Goal: Transaction & Acquisition: Download file/media

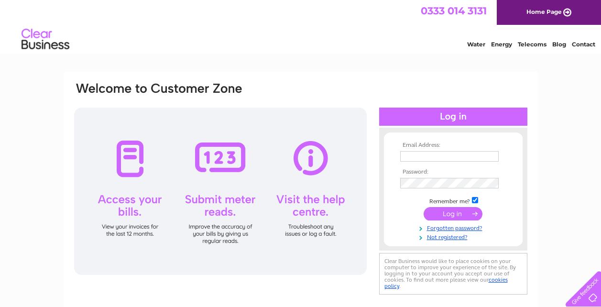
click at [133, 162] on div at bounding box center [220, 191] width 293 height 167
click at [418, 156] on input "text" at bounding box center [449, 156] width 99 height 11
type input "johnson.hart@hotmail.co.uk"
click at [451, 213] on input "submit" at bounding box center [453, 213] width 59 height 13
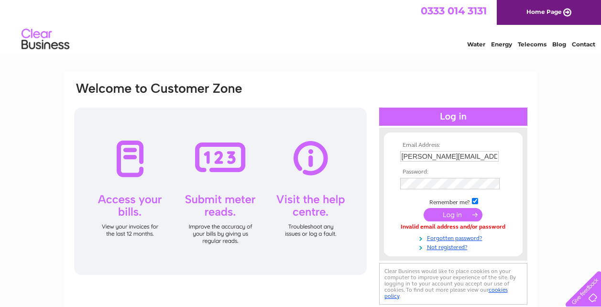
click at [449, 212] on input "submit" at bounding box center [453, 214] width 59 height 13
click at [449, 212] on input "submit" at bounding box center [453, 213] width 59 height 13
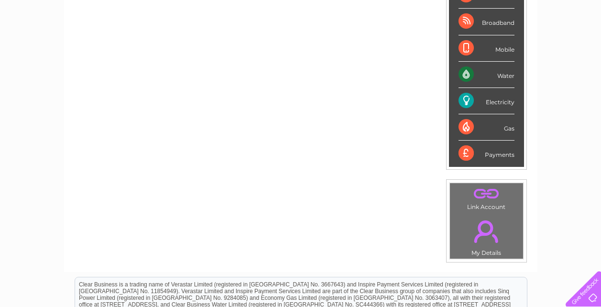
scroll to position [191, 0]
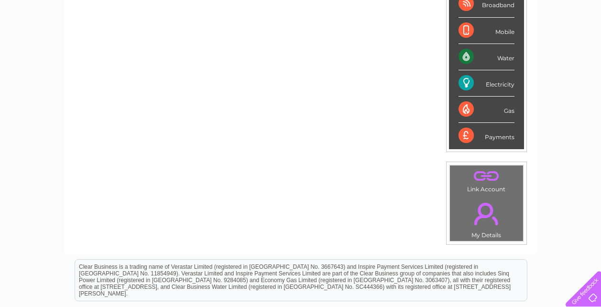
click at [483, 181] on link "." at bounding box center [486, 176] width 68 height 17
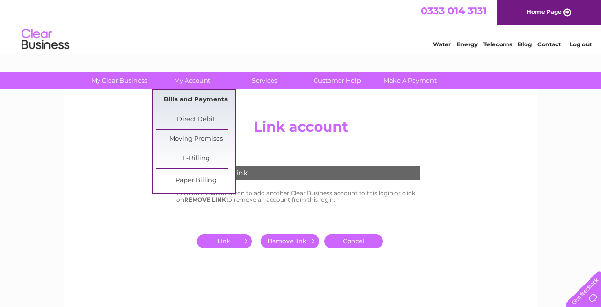
click at [190, 93] on link "Bills and Payments" at bounding box center [195, 99] width 79 height 19
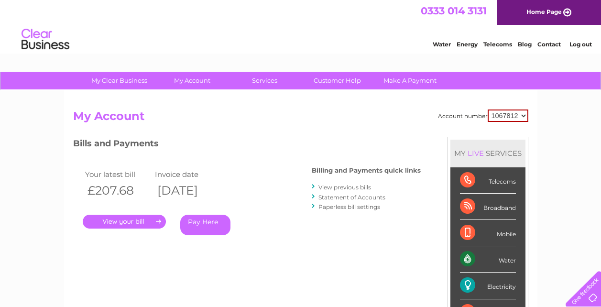
click at [145, 217] on link "." at bounding box center [124, 222] width 83 height 14
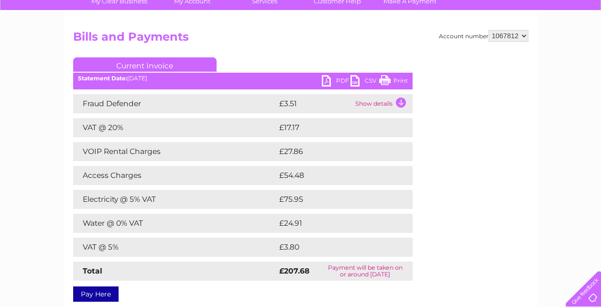
scroll to position [96, 0]
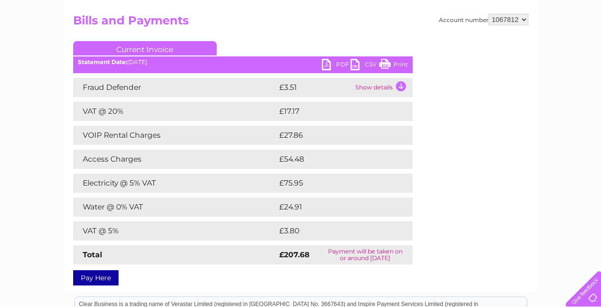
click at [399, 82] on td "Show details" at bounding box center [383, 87] width 60 height 19
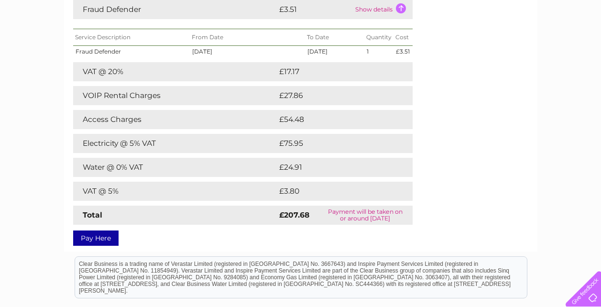
scroll to position [143, 0]
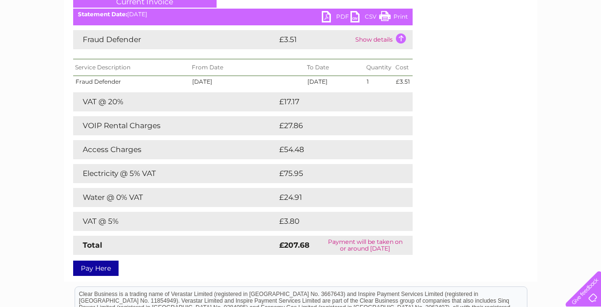
click at [399, 14] on link "Print" at bounding box center [393, 18] width 29 height 14
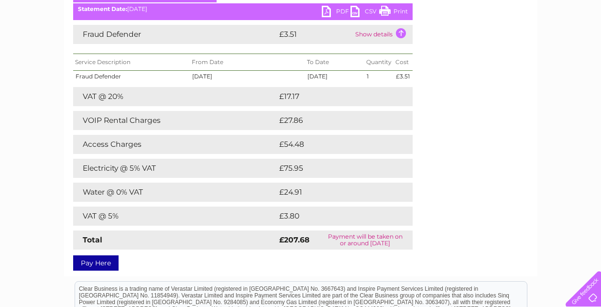
scroll to position [48, 0]
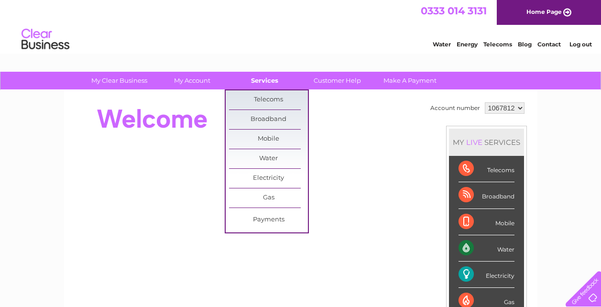
click at [268, 80] on link "Services" at bounding box center [264, 81] width 79 height 18
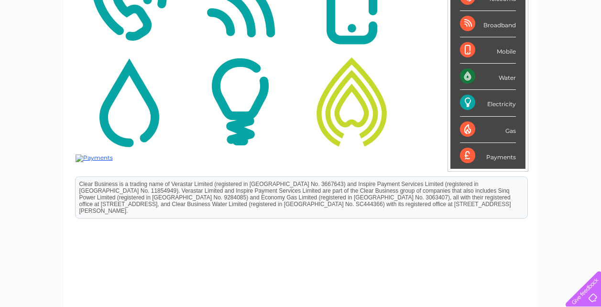
scroll to position [84, 0]
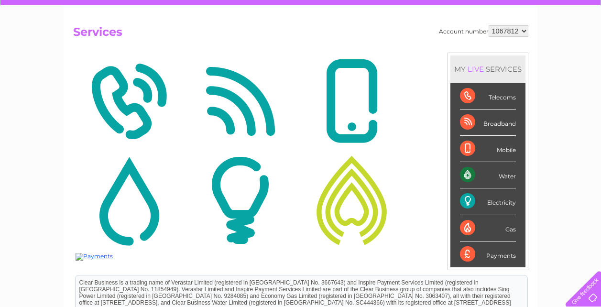
click at [482, 195] on div "Electricity" at bounding box center [488, 201] width 56 height 26
click at [504, 203] on div "Electricity" at bounding box center [488, 201] width 56 height 26
click at [101, 254] on img at bounding box center [94, 257] width 37 height 8
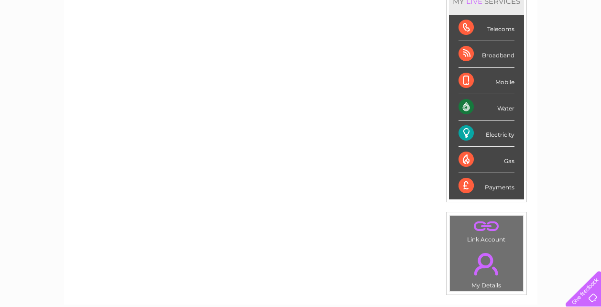
scroll to position [143, 0]
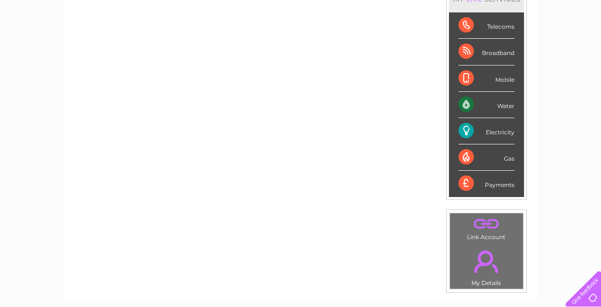
click at [476, 181] on div "Payments" at bounding box center [487, 184] width 56 height 26
click at [465, 184] on div "Payments" at bounding box center [487, 184] width 56 height 26
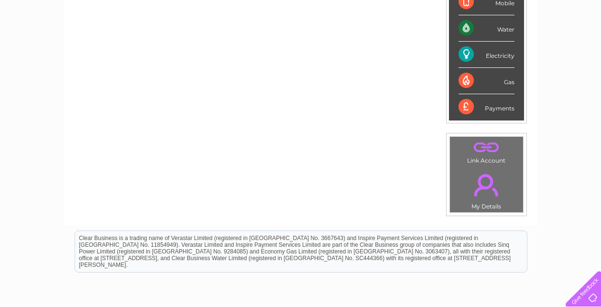
scroll to position [239, 0]
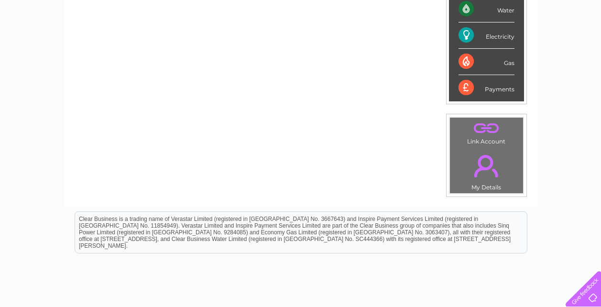
click at [491, 127] on link "." at bounding box center [486, 128] width 68 height 17
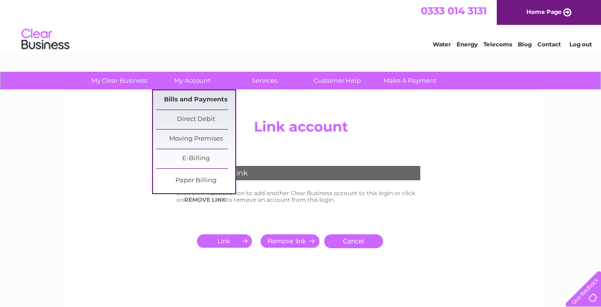
click at [204, 94] on link "Bills and Payments" at bounding box center [195, 99] width 79 height 19
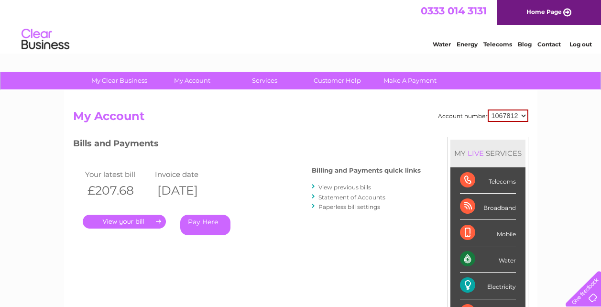
click at [339, 196] on link "Statement of Accounts" at bounding box center [351, 197] width 67 height 7
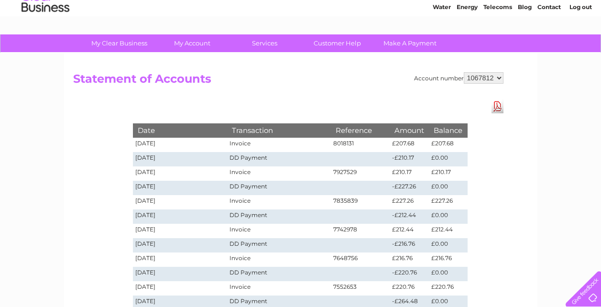
scroll to position [48, 0]
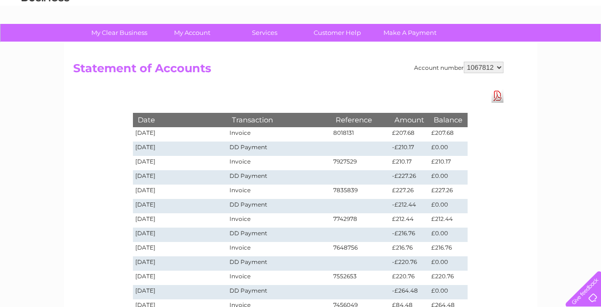
click at [254, 162] on td "Invoice" at bounding box center [278, 163] width 103 height 14
click at [145, 160] on td "09/07/2025" at bounding box center [180, 163] width 95 height 14
click at [237, 162] on td "Invoice" at bounding box center [278, 163] width 103 height 14
click at [248, 120] on th "Transaction" at bounding box center [278, 120] width 103 height 14
click at [250, 147] on td "DD Payment" at bounding box center [278, 149] width 103 height 14
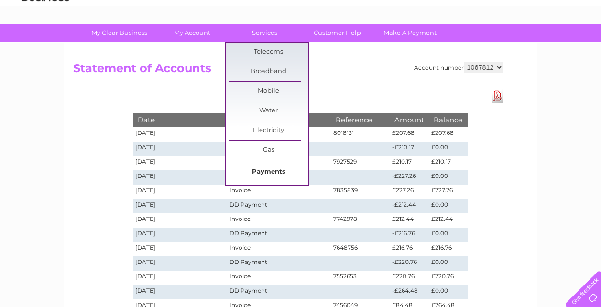
click at [286, 170] on link "Payments" at bounding box center [268, 172] width 79 height 19
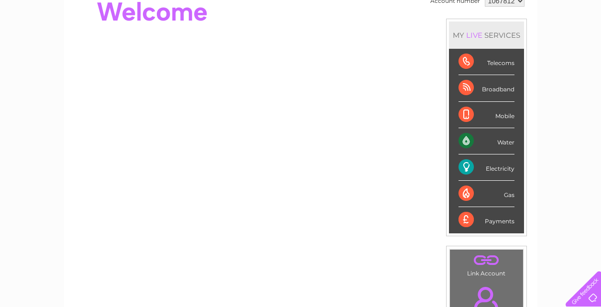
scroll to position [143, 0]
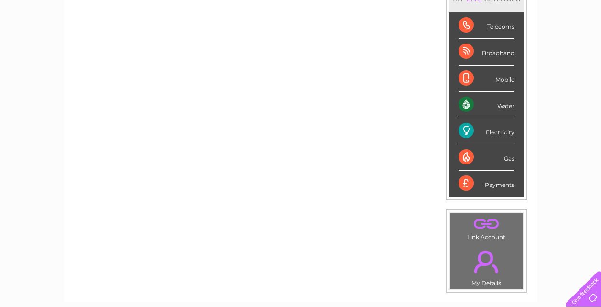
click at [483, 225] on link "." at bounding box center [486, 224] width 68 height 17
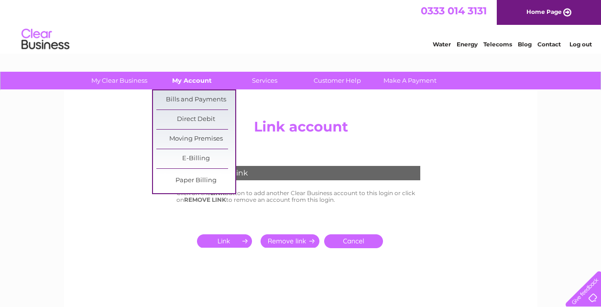
click at [195, 79] on link "My Account" at bounding box center [192, 81] width 79 height 18
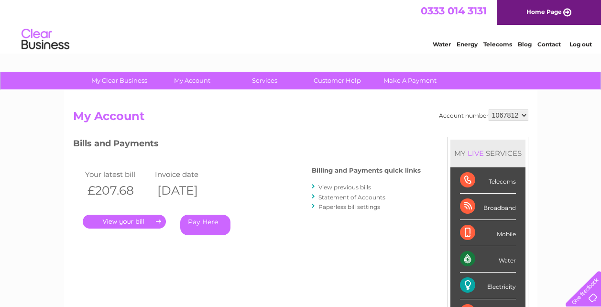
click at [341, 186] on link "View previous bills" at bounding box center [344, 187] width 53 height 7
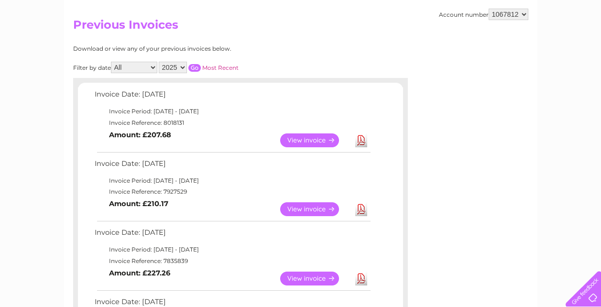
scroll to position [96, 0]
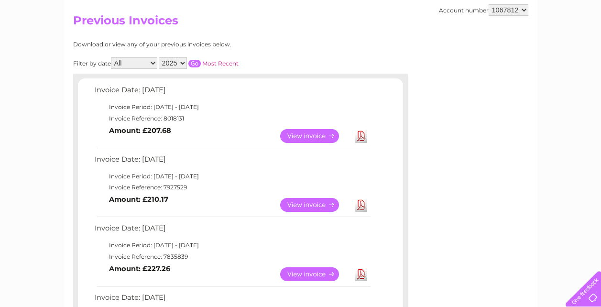
click at [304, 202] on link "View" at bounding box center [315, 205] width 70 height 14
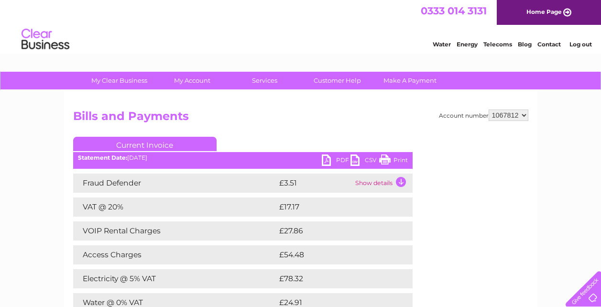
click at [327, 159] on link "PDF" at bounding box center [336, 161] width 29 height 14
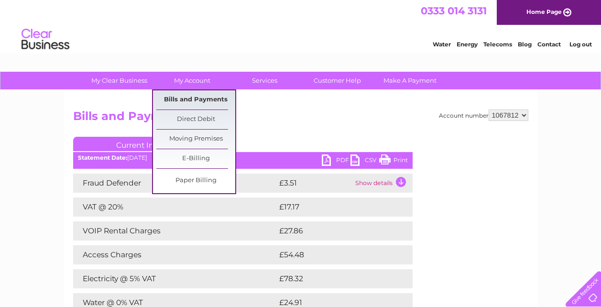
click at [225, 98] on link "Bills and Payments" at bounding box center [195, 99] width 79 height 19
click at [229, 94] on link "Bills and Payments" at bounding box center [195, 99] width 79 height 19
click at [227, 105] on link "Bills and Payments" at bounding box center [195, 99] width 79 height 19
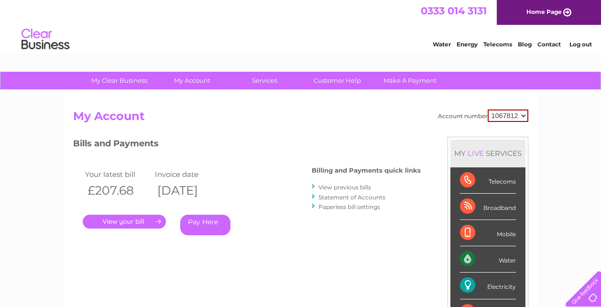
click at [345, 185] on link "View previous bills" at bounding box center [344, 187] width 53 height 7
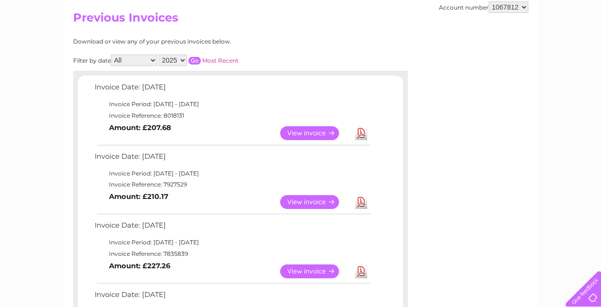
scroll to position [143, 0]
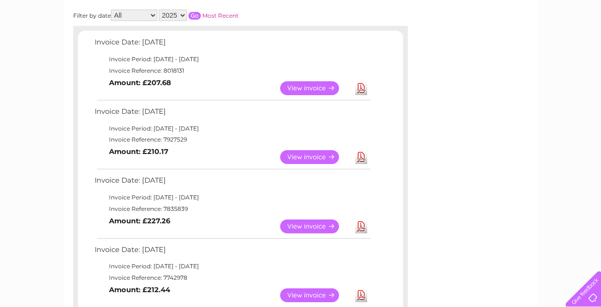
click at [300, 223] on link "View" at bounding box center [315, 226] width 70 height 14
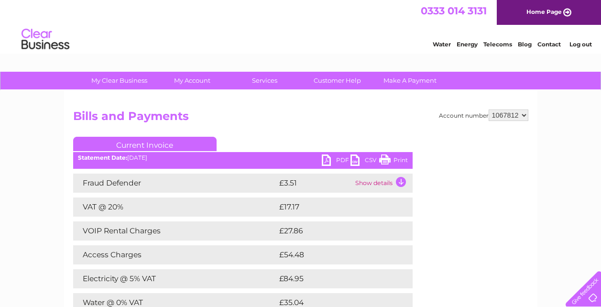
click at [324, 157] on link "PDF" at bounding box center [336, 161] width 29 height 14
click at [327, 155] on link "PDF" at bounding box center [336, 161] width 29 height 14
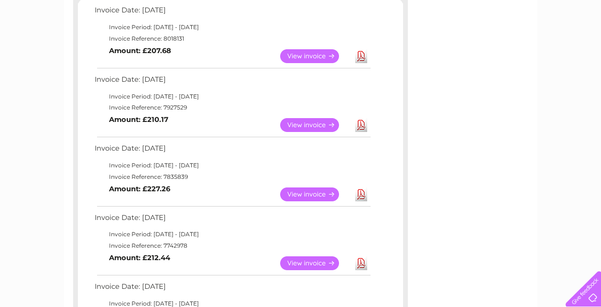
scroll to position [240, 0]
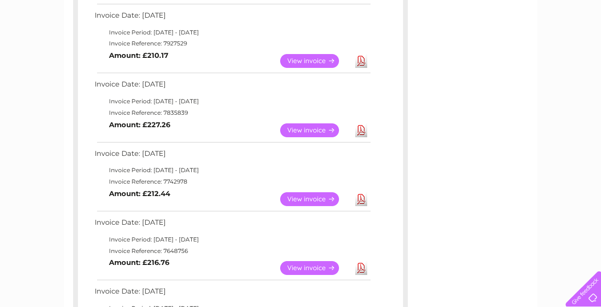
click at [304, 196] on link "View" at bounding box center [315, 199] width 70 height 14
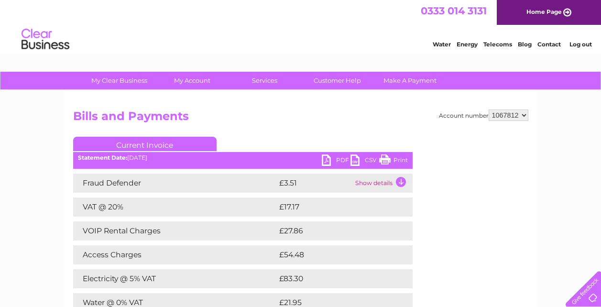
click at [325, 156] on link "PDF" at bounding box center [336, 161] width 29 height 14
click at [324, 159] on link "PDF" at bounding box center [336, 161] width 29 height 14
click at [323, 158] on link "PDF" at bounding box center [336, 161] width 29 height 14
click at [191, 156] on div "Statement Date: [DATE]" at bounding box center [242, 157] width 339 height 7
click at [325, 156] on link "PDF" at bounding box center [336, 161] width 29 height 14
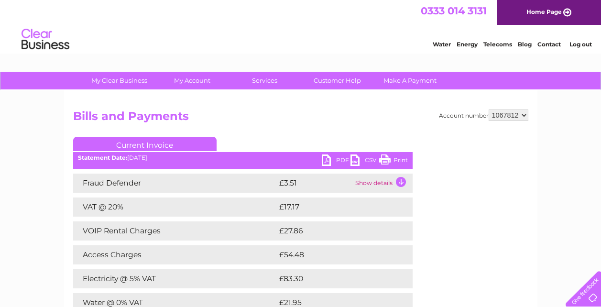
click at [327, 158] on link "PDF" at bounding box center [336, 161] width 29 height 14
